Goal: Transaction & Acquisition: Book appointment/travel/reservation

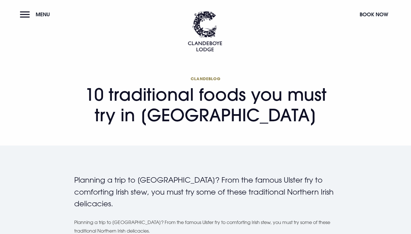
drag, startPoint x: 68, startPoint y: 85, endPoint x: 184, endPoint y: 133, distance: 126.2
click at [184, 133] on section "Clandeblog 10 traditional foods you must try in [GEOGRAPHIC_DATA]" at bounding box center [205, 103] width 411 height 85
click at [60, 76] on div "Clandeblog 10 traditional foods you must try in [GEOGRAPHIC_DATA]" at bounding box center [205, 103] width 404 height 56
drag, startPoint x: 60, startPoint y: 86, endPoint x: 239, endPoint y: 113, distance: 181.7
click at [238, 113] on div "Clandeblog 10 traditional foods you must try in [GEOGRAPHIC_DATA]" at bounding box center [205, 103] width 404 height 56
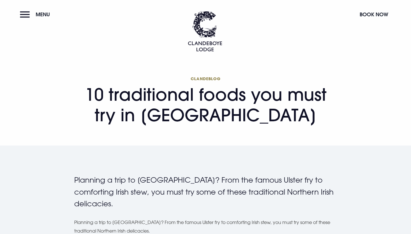
drag, startPoint x: 239, startPoint y: 113, endPoint x: 309, endPoint y: 116, distance: 69.4
click at [309, 116] on h1 "Clandeblog 10 traditional foods you must try in [GEOGRAPHIC_DATA]" at bounding box center [205, 100] width 262 height 49
click at [316, 128] on div "Clandeblog 10 traditional foods you must try in [GEOGRAPHIC_DATA]" at bounding box center [205, 103] width 269 height 56
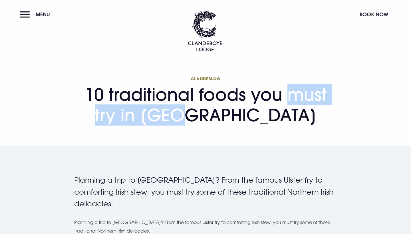
drag, startPoint x: 85, startPoint y: 93, endPoint x: 202, endPoint y: 97, distance: 116.7
click at [202, 97] on h1 "Clandeblog 10 traditional foods you must try in [GEOGRAPHIC_DATA]" at bounding box center [205, 100] width 262 height 49
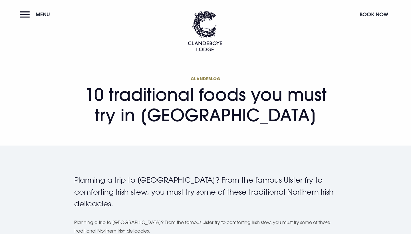
click at [159, 81] on span "Clandeblog" at bounding box center [205, 78] width 262 height 5
drag, startPoint x: 83, startPoint y: 92, endPoint x: 108, endPoint y: 90, distance: 25.5
click at [108, 90] on h1 "Clandeblog 10 traditional foods you must try in [GEOGRAPHIC_DATA]" at bounding box center [205, 100] width 262 height 49
drag, startPoint x: 303, startPoint y: 117, endPoint x: 236, endPoint y: 116, distance: 67.3
click at [236, 116] on h1 "Clandeblog 10 traditional foods you must try in [GEOGRAPHIC_DATA]" at bounding box center [205, 100] width 262 height 49
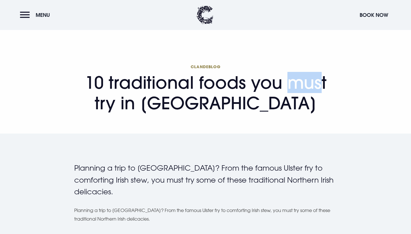
scroll to position [9, 0]
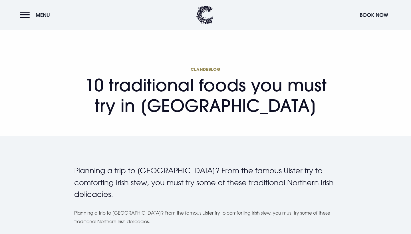
click at [295, 132] on section "Clandeblog 10 traditional foods you must try in [GEOGRAPHIC_DATA]" at bounding box center [205, 93] width 411 height 85
drag, startPoint x: 300, startPoint y: 107, endPoint x: 164, endPoint y: 103, distance: 136.4
click at [164, 103] on h1 "Clandeblog 10 traditional foods you must try in [GEOGRAPHIC_DATA]" at bounding box center [205, 90] width 262 height 49
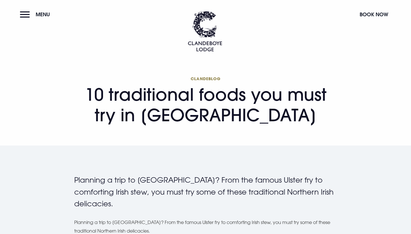
scroll to position [0, 0]
drag, startPoint x: 163, startPoint y: 27, endPoint x: 233, endPoint y: 32, distance: 69.5
click at [233, 32] on header "Menu Book Now" at bounding box center [205, 25] width 411 height 51
click at [178, 74] on section "Clandeblog 10 traditional foods you must try in [GEOGRAPHIC_DATA]" at bounding box center [205, 103] width 411 height 85
drag, startPoint x: 189, startPoint y: 78, endPoint x: 236, endPoint y: 77, distance: 47.3
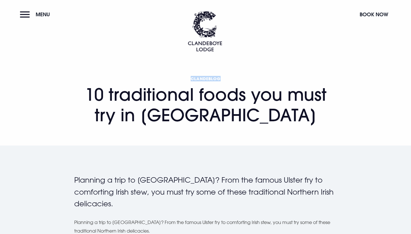
click at [236, 77] on span "Clandeblog" at bounding box center [205, 78] width 262 height 5
click at [258, 73] on section "Clandeblog 10 traditional foods you must try in [GEOGRAPHIC_DATA]" at bounding box center [205, 103] width 411 height 85
drag, startPoint x: 297, startPoint y: 117, endPoint x: 159, endPoint y: 118, distance: 137.5
click at [159, 118] on h1 "Clandeblog 10 traditional foods you must try in [GEOGRAPHIC_DATA]" at bounding box center [205, 100] width 262 height 49
drag, startPoint x: 389, startPoint y: 14, endPoint x: 366, endPoint y: 13, distance: 22.8
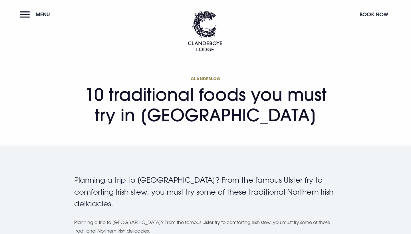
click at [366, 13] on button "Book Now" at bounding box center [373, 14] width 34 height 12
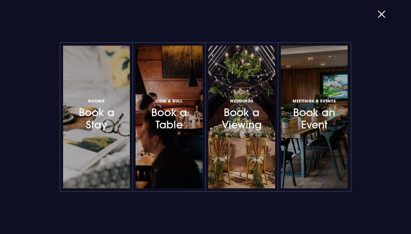
click at [377, 15] on button "button" at bounding box center [384, 14] width 15 height 6
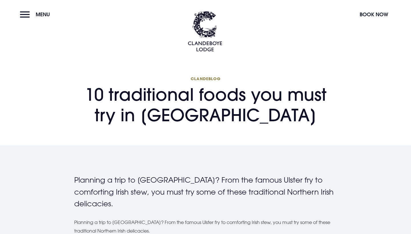
click at [371, 88] on div "Rooms Book a Stay Coq & Bull Book a Table Weddings Book a Viewing Meetings & Ev…" at bounding box center [206, 116] width 386 height 149
drag, startPoint x: 343, startPoint y: 16, endPoint x: 386, endPoint y: 20, distance: 43.0
click at [386, 20] on header "Menu Book Now" at bounding box center [205, 25] width 411 height 51
click at [36, 35] on div "Menu" at bounding box center [36, 29] width 33 height 43
drag, startPoint x: 14, startPoint y: 18, endPoint x: 77, endPoint y: 26, distance: 63.2
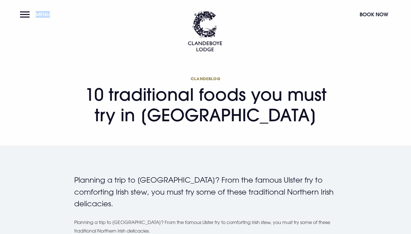
click at [77, 24] on header "Menu Book Now" at bounding box center [205, 25] width 411 height 51
drag, startPoint x: 239, startPoint y: 31, endPoint x: 312, endPoint y: 32, distance: 72.7
click at [312, 32] on header "Menu Book Now" at bounding box center [205, 25] width 411 height 51
drag, startPoint x: 68, startPoint y: 15, endPoint x: 23, endPoint y: 17, distance: 45.9
click at [23, 17] on header "Menu Book Now" at bounding box center [205, 25] width 411 height 51
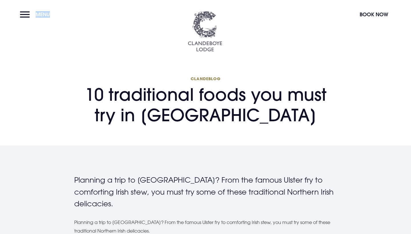
drag, startPoint x: 390, startPoint y: 11, endPoint x: 192, endPoint y: 15, distance: 197.1
click at [191, 15] on header "Menu Book Now" at bounding box center [205, 25] width 411 height 51
drag, startPoint x: 339, startPoint y: 14, endPoint x: 410, endPoint y: 18, distance: 71.4
click at [410, 18] on header "Menu Book Now" at bounding box center [205, 25] width 411 height 51
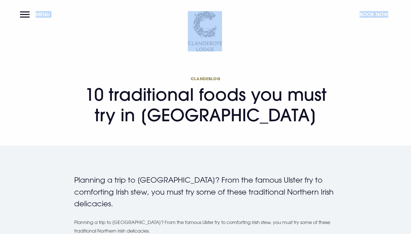
drag, startPoint x: 9, startPoint y: 12, endPoint x: 331, endPoint y: 31, distance: 322.5
click at [331, 31] on header "Menu Book Now" at bounding box center [205, 25] width 411 height 51
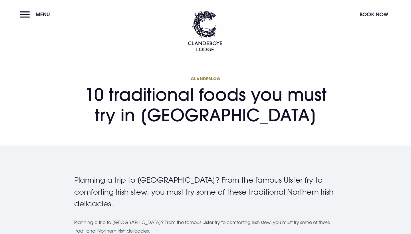
click at [232, 35] on header "Menu Book Now" at bounding box center [205, 25] width 411 height 51
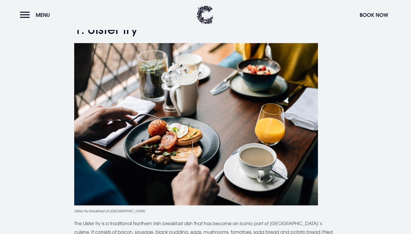
scroll to position [222, 0]
